Goal: Task Accomplishment & Management: Manage account settings

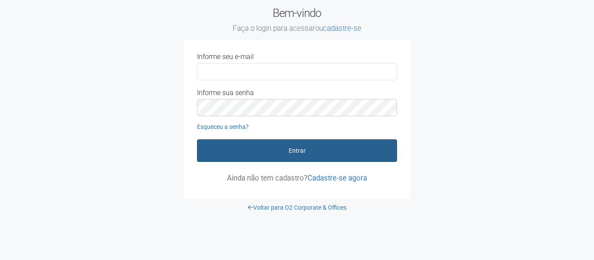
type input "**********"
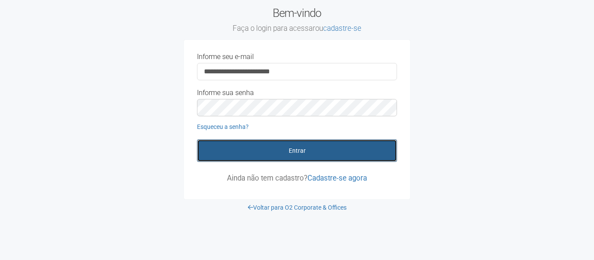
click at [326, 149] on button "Entrar" at bounding box center [297, 151] width 200 height 23
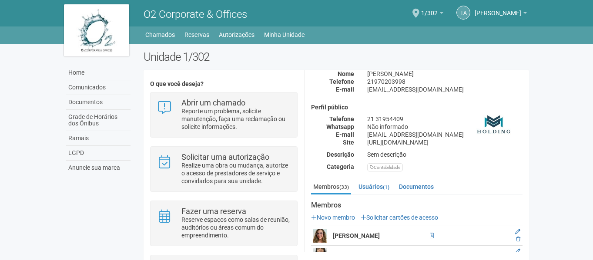
scroll to position [174, 0]
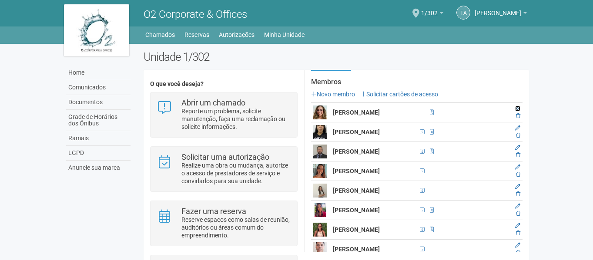
click at [517, 106] on icon at bounding box center [517, 108] width 5 height 5
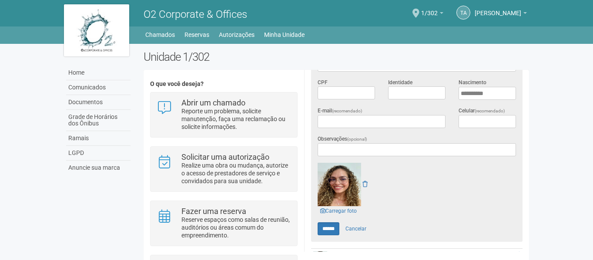
scroll to position [217, 0]
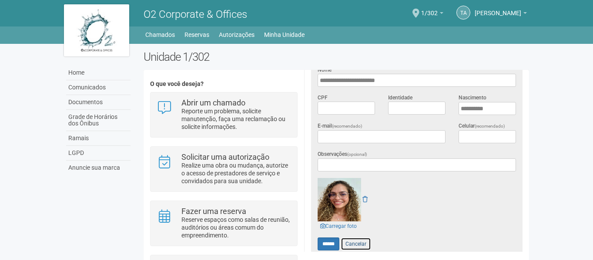
click at [362, 243] on link "Cancelar" at bounding box center [355, 244] width 30 height 13
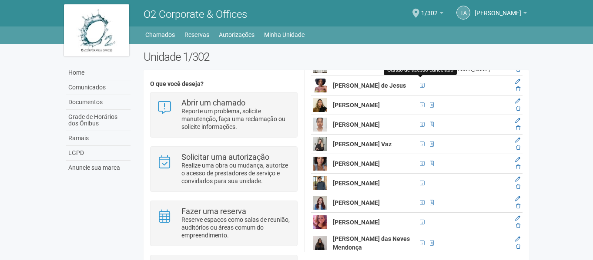
scroll to position [420, 0]
